Goal: Find specific page/section

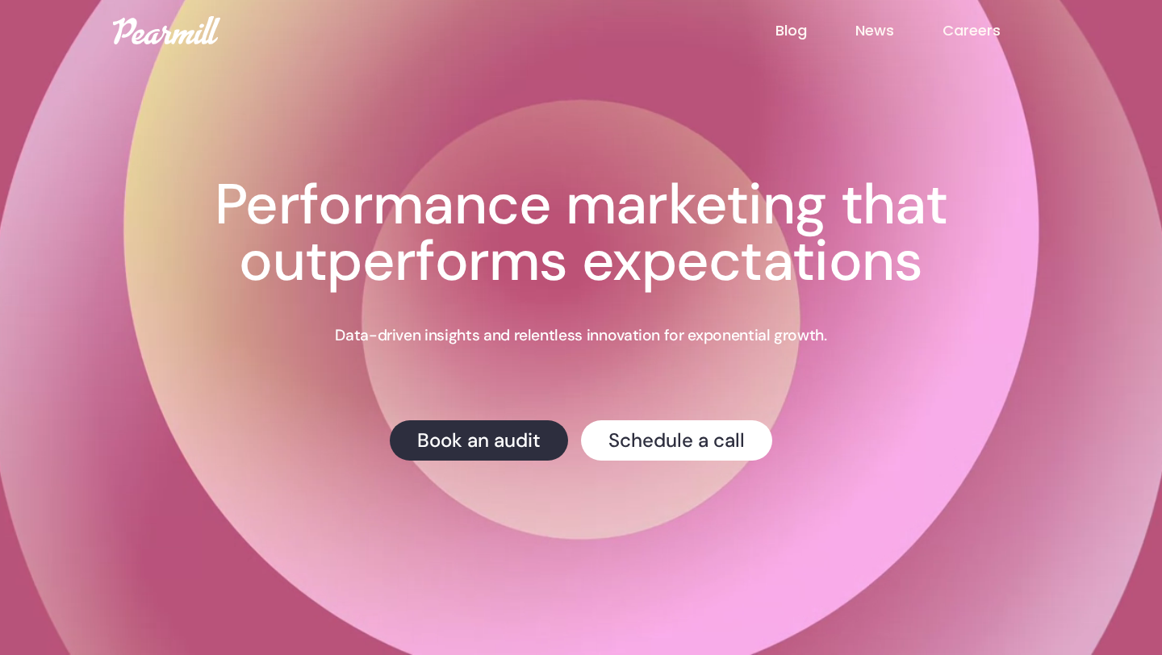
click at [976, 36] on link "Careers" at bounding box center [995, 30] width 106 height 21
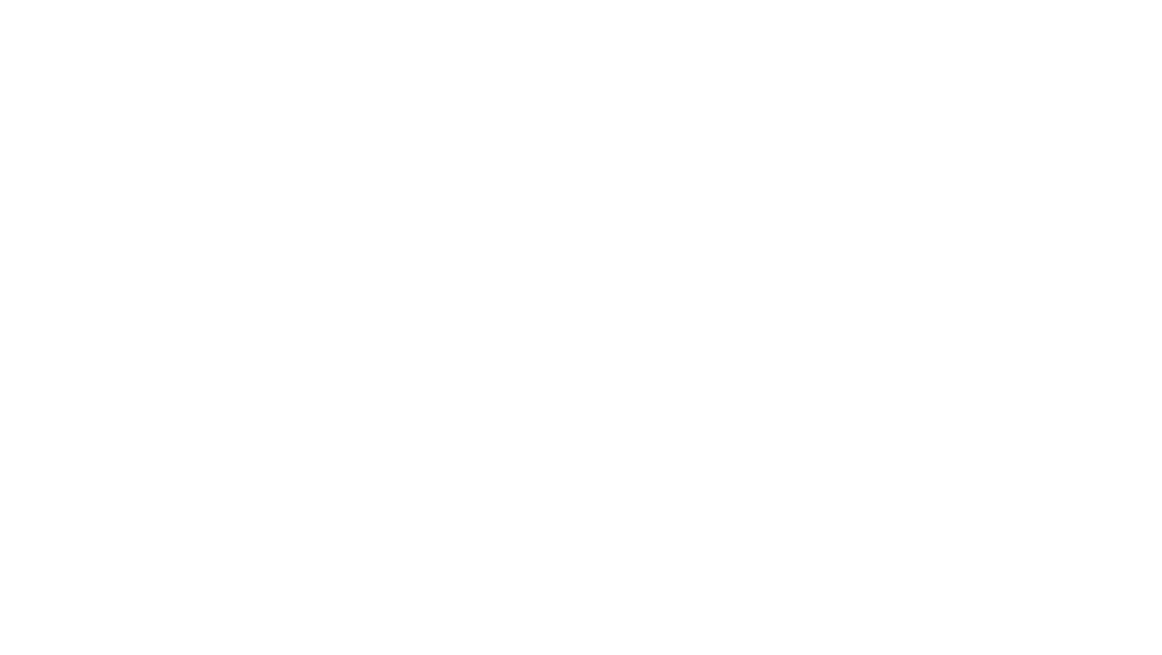
scroll to position [375, 0]
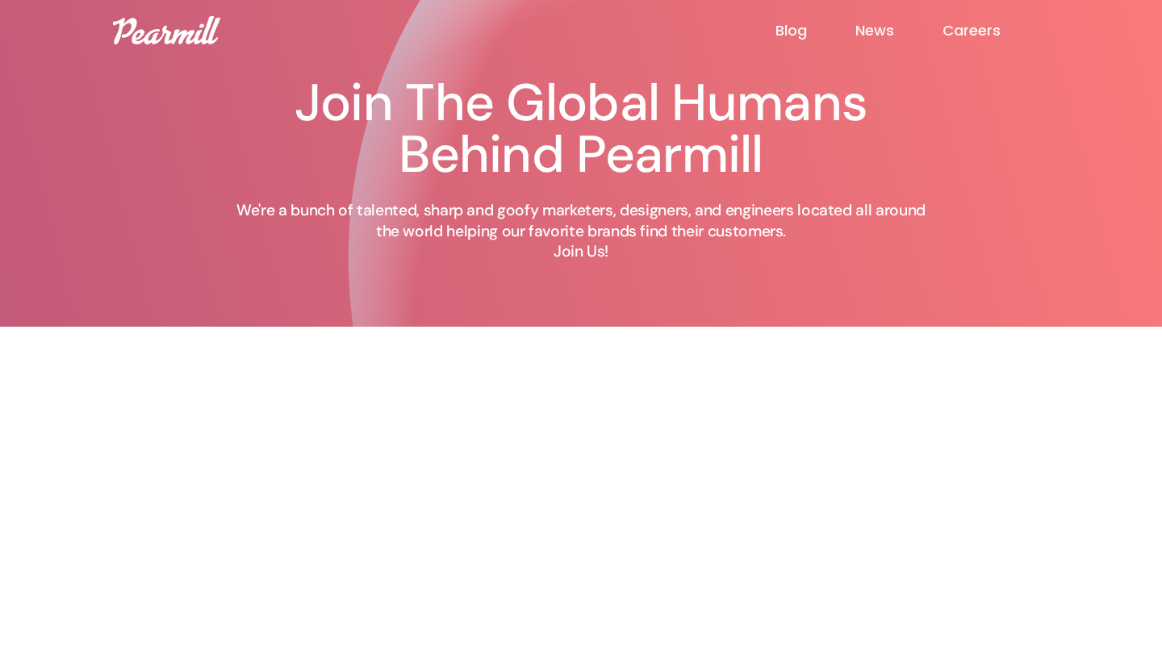
click at [195, 43] on img at bounding box center [166, 30] width 107 height 28
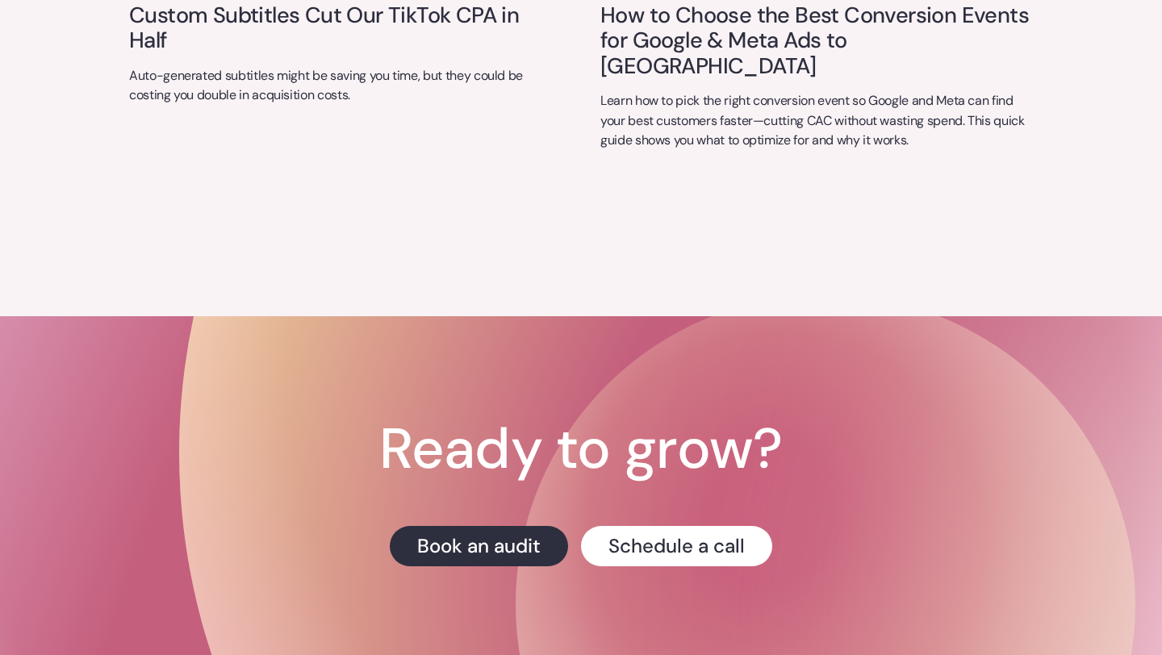
scroll to position [6744, 0]
